Goal: Find specific page/section: Find specific page/section

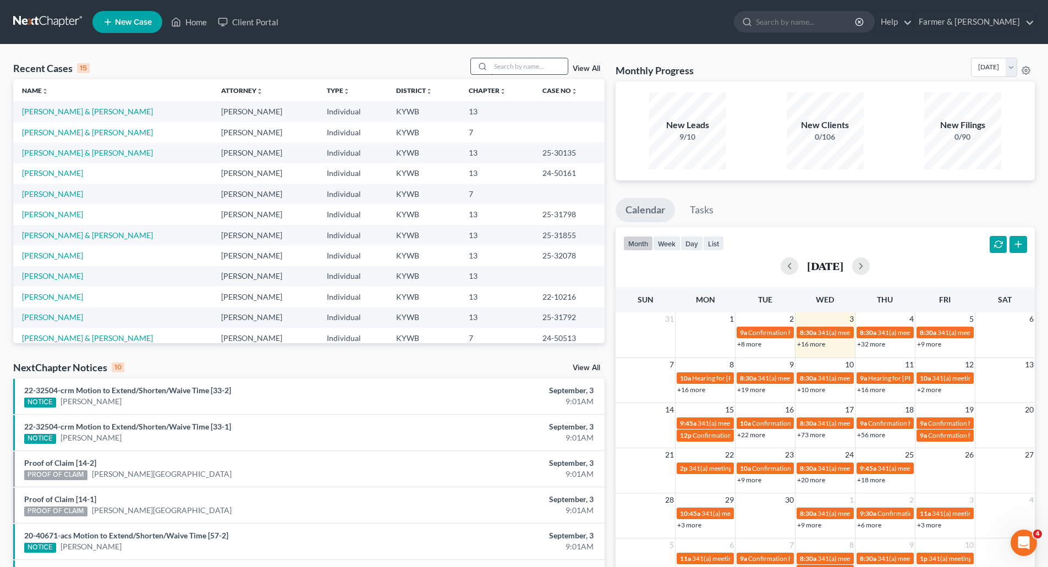
click at [500, 68] on input "search" at bounding box center [529, 66] width 77 height 16
paste input "25-30313"
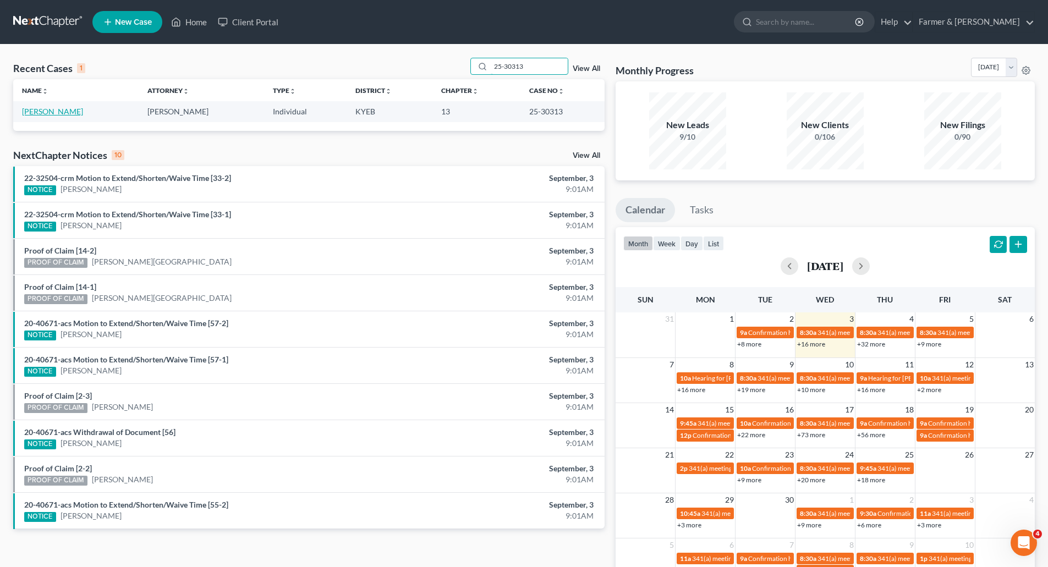
type input "25-30313"
click at [52, 112] on link "[PERSON_NAME]" at bounding box center [52, 111] width 61 height 9
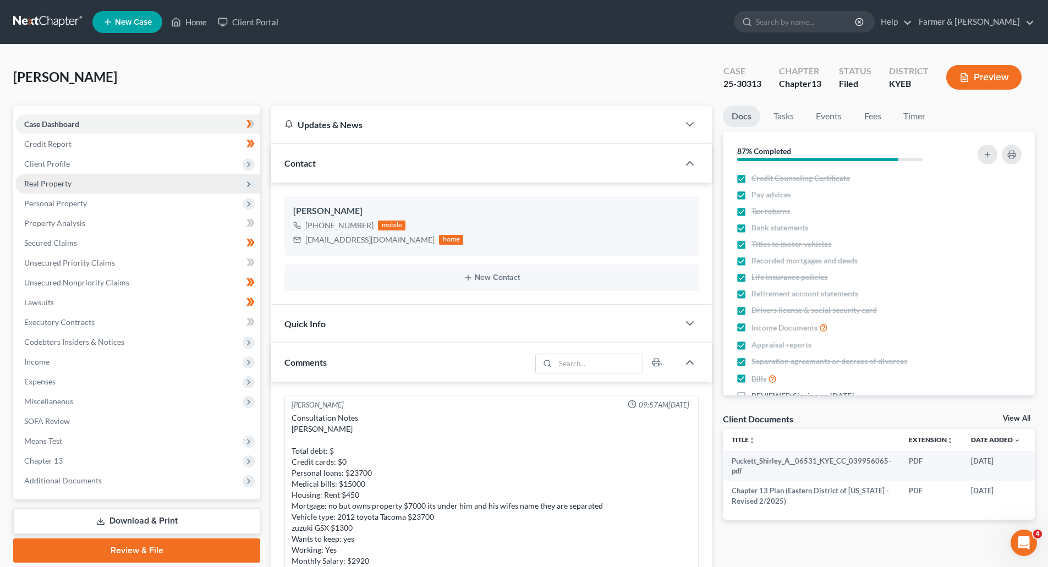
scroll to position [523, 0]
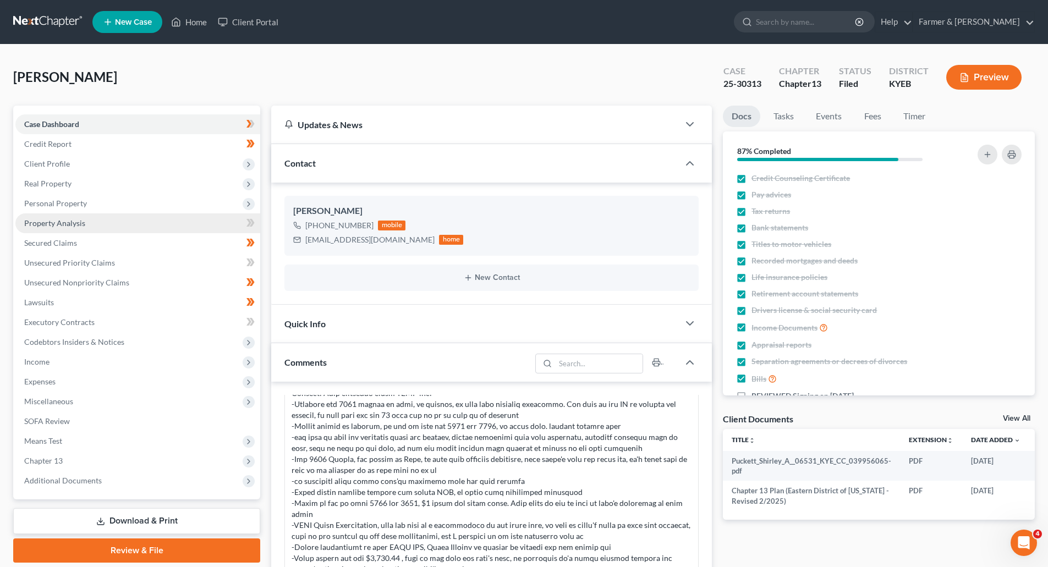
click at [47, 226] on span "Property Analysis" at bounding box center [54, 222] width 61 height 9
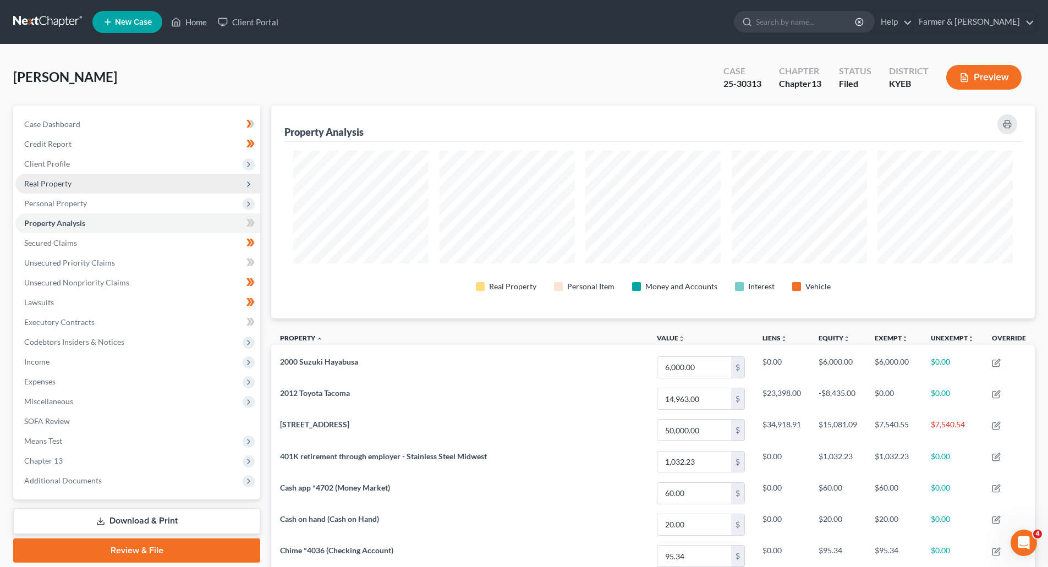
scroll to position [213, 764]
click at [42, 184] on span "Real Property" at bounding box center [47, 183] width 47 height 9
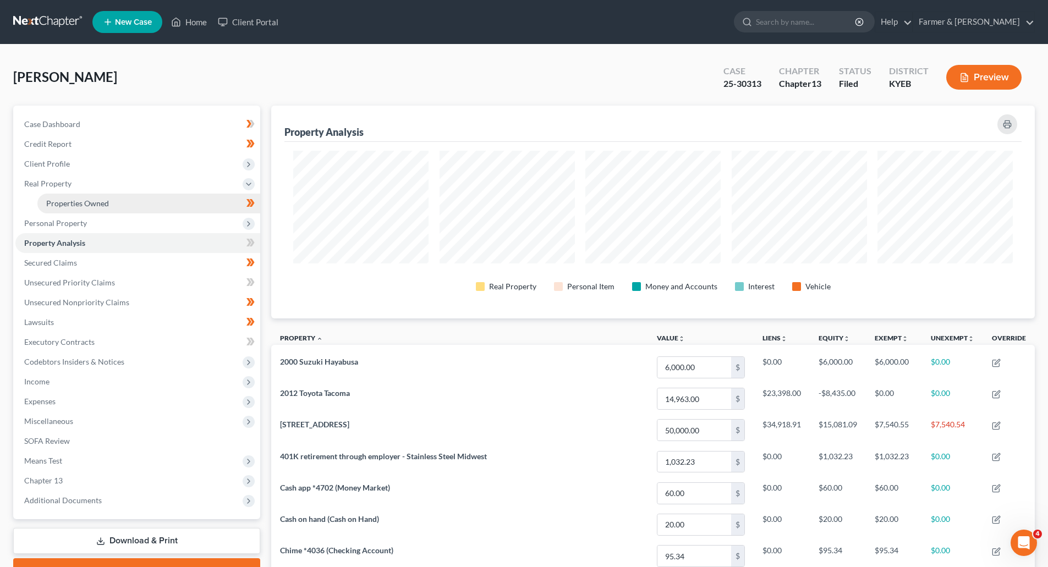
click at [49, 208] on link "Properties Owned" at bounding box center [148, 204] width 223 height 20
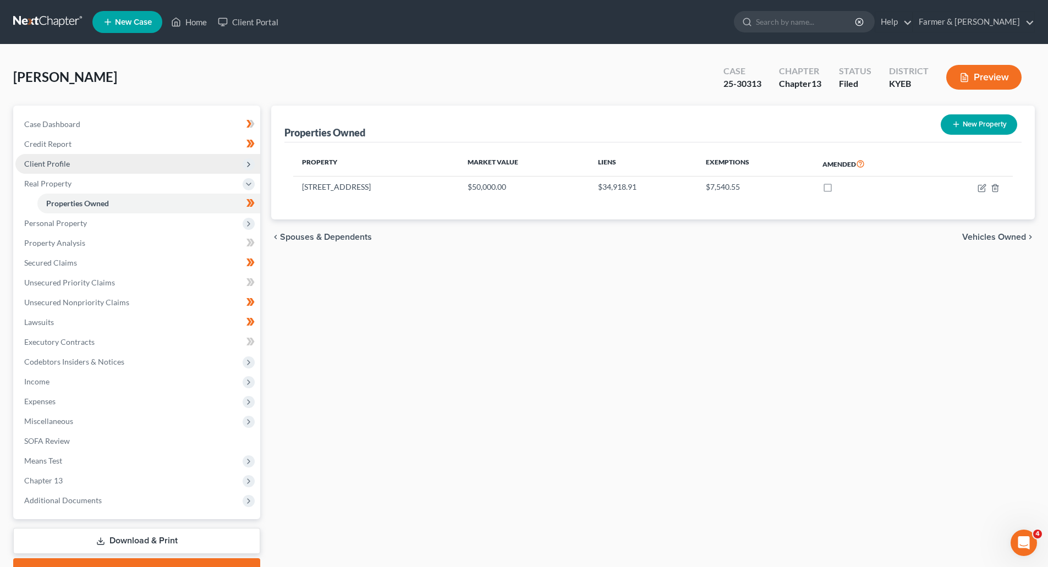
click at [42, 166] on span "Client Profile" at bounding box center [47, 163] width 46 height 9
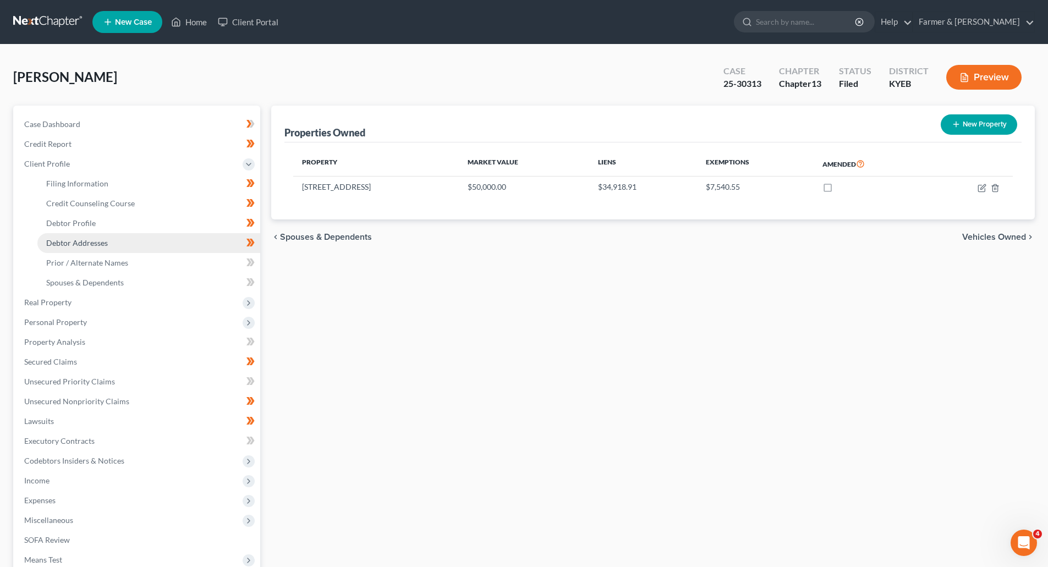
click at [68, 240] on span "Debtor Addresses" at bounding box center [77, 242] width 62 height 9
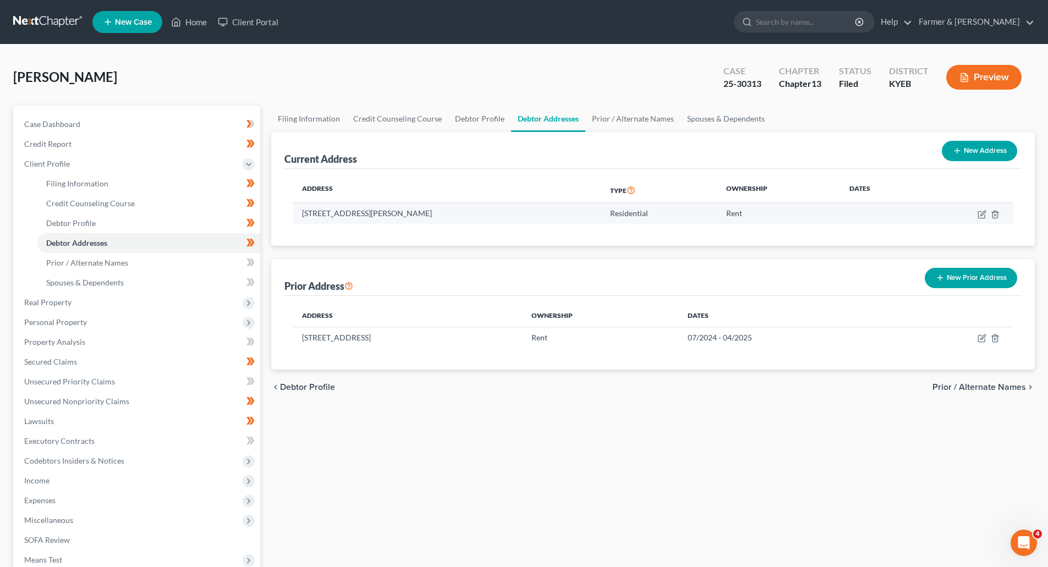
drag, startPoint x: 462, startPoint y: 212, endPoint x: 377, endPoint y: 211, distance: 85.3
click at [377, 211] on td "[STREET_ADDRESS][PERSON_NAME]" at bounding box center [447, 213] width 308 height 21
